Goal: Navigation & Orientation: Understand site structure

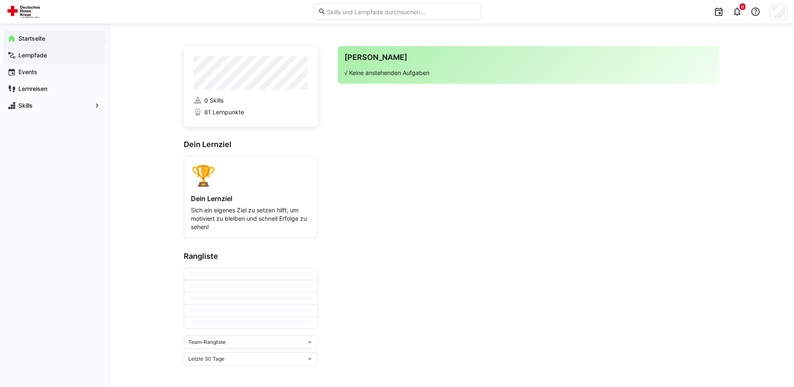
click at [0, 0] on app-navigation-label "Lernpfade" at bounding box center [0, 0] width 0 height 0
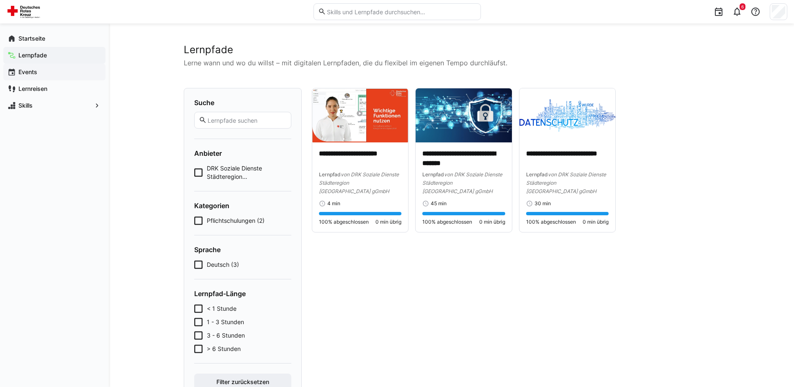
click at [0, 0] on app-navigation-label "Events" at bounding box center [0, 0] width 0 height 0
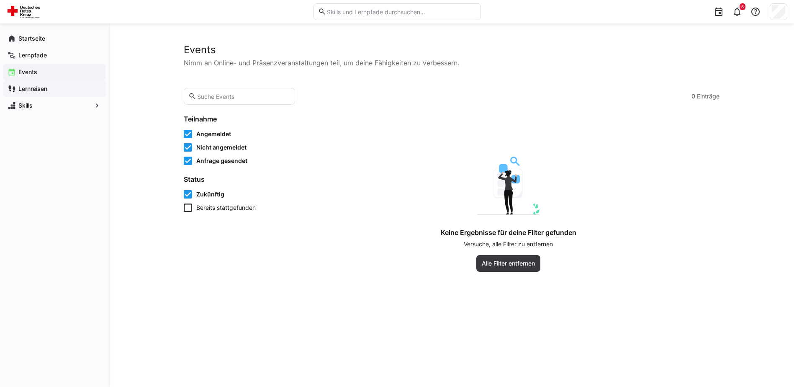
click at [0, 0] on app-navigation-label "Lernreisen" at bounding box center [0, 0] width 0 height 0
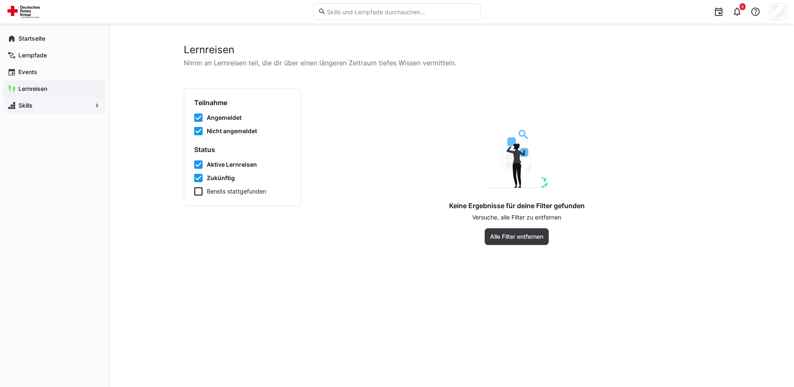
click at [69, 107] on span "Skills" at bounding box center [54, 105] width 75 height 8
